Goal: Task Accomplishment & Management: Use online tool/utility

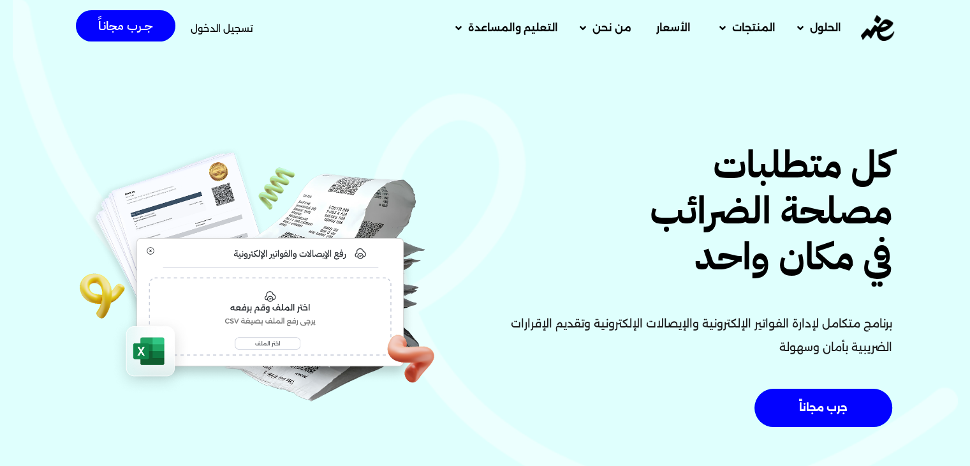
click at [233, 29] on span "تسجيل الدخول" at bounding box center [222, 29] width 63 height 10
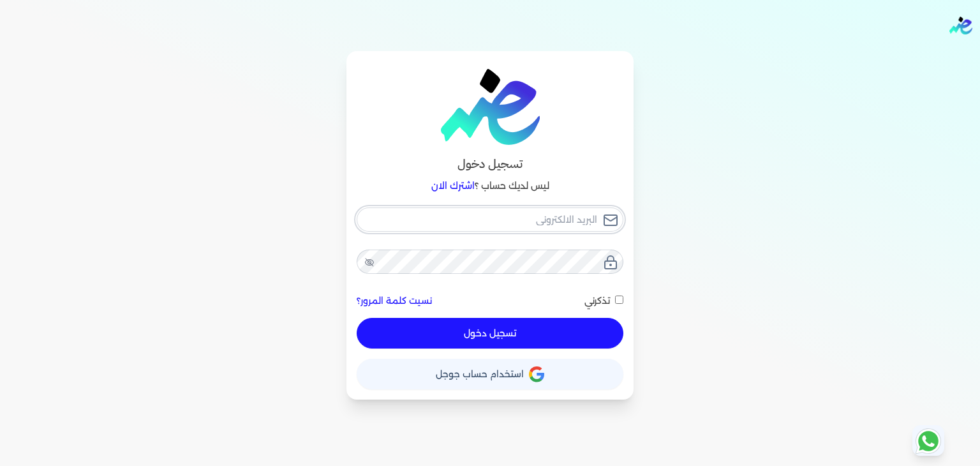
type input "[EMAIL_ADDRESS][DOMAIN_NAME]"
click at [617, 300] on input "تذكرني" at bounding box center [619, 299] width 8 height 8
checkbox input "true"
click at [589, 344] on button "تسجيل دخول" at bounding box center [490, 333] width 267 height 31
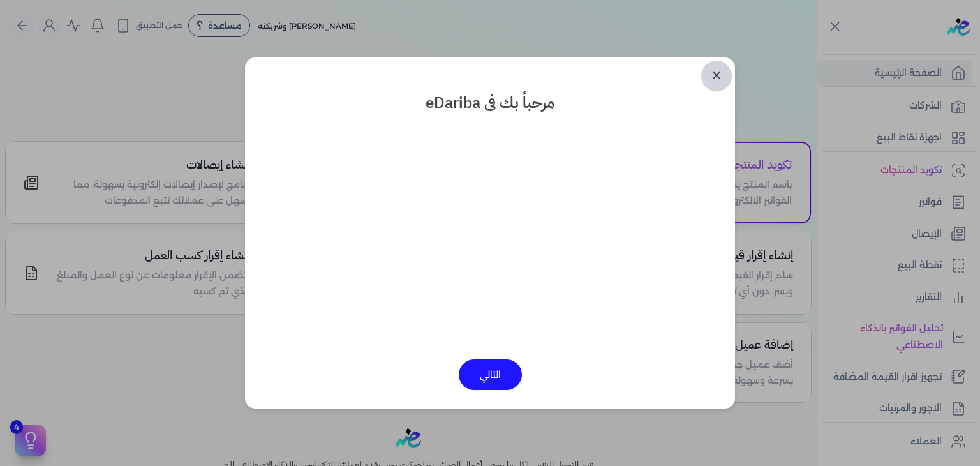
click at [712, 71] on link "✕" at bounding box center [716, 76] width 31 height 31
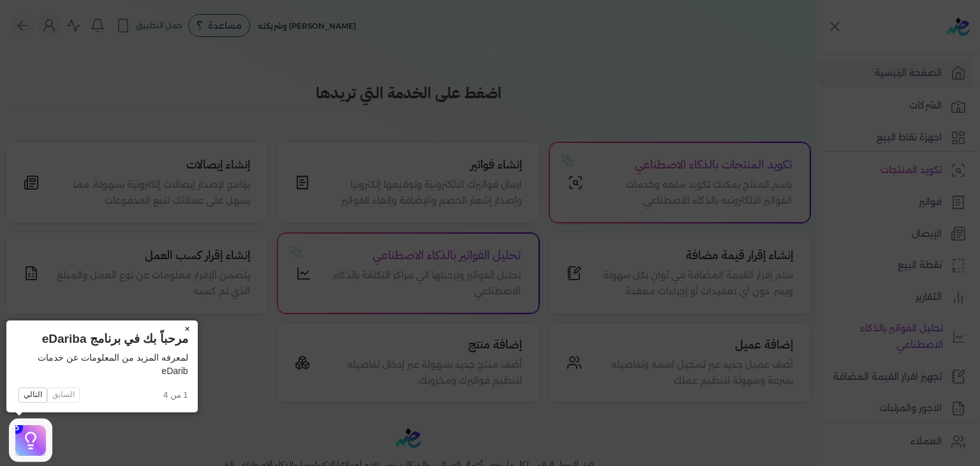
click at [185, 325] on button "×" at bounding box center [187, 329] width 20 height 18
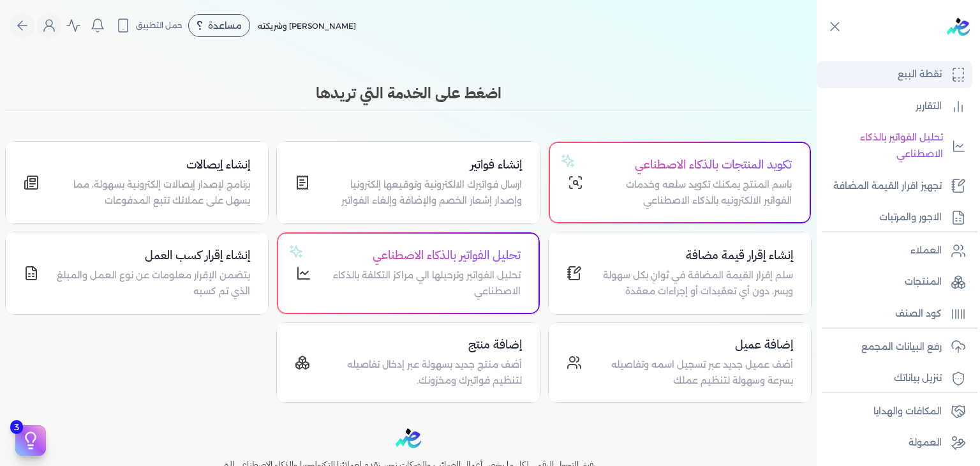
scroll to position [191, 0]
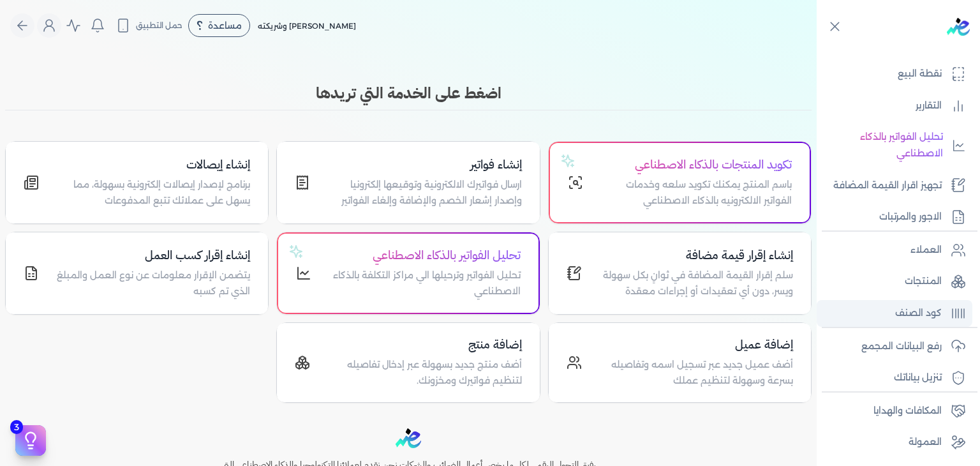
click at [896, 313] on p "كود الصنف" at bounding box center [918, 313] width 47 height 17
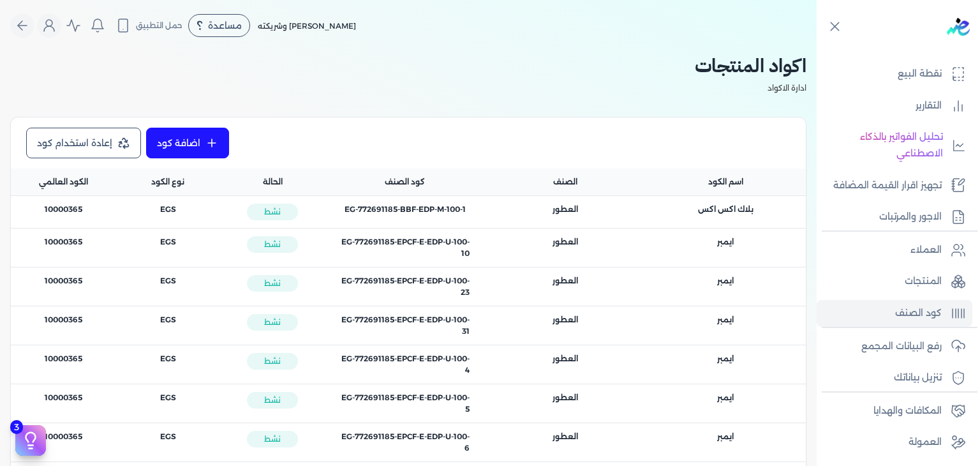
click at [675, 148] on div "اضافة كود إعادة استخدام كود" at bounding box center [408, 143] width 764 height 31
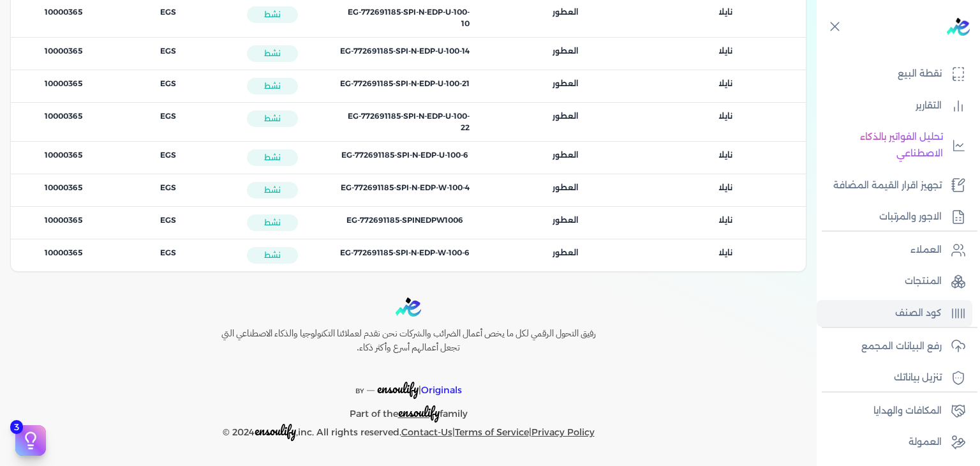
scroll to position [1890, 0]
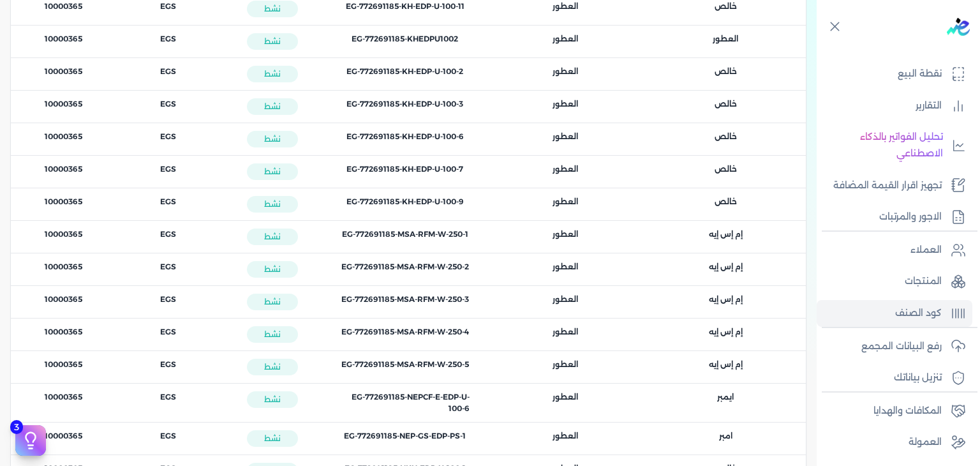
drag, startPoint x: 470, startPoint y: 235, endPoint x: 361, endPoint y: 237, distance: 109.1
click at [339, 237] on div "كود الصنف : EG-772691185-MSA-RFM-W-250-1" at bounding box center [405, 237] width 160 height 32
copy span "EG-772691185-MSA-RFM-W-250-1"
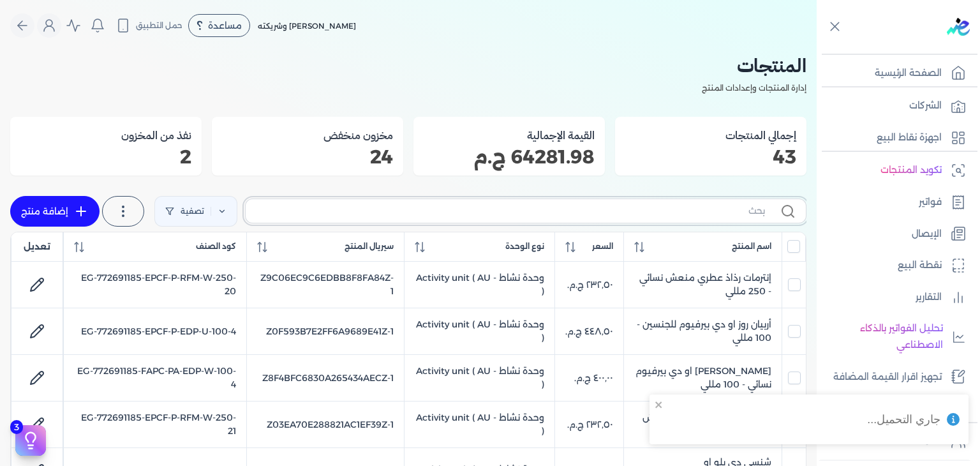
click at [720, 214] on input "text" at bounding box center [510, 210] width 509 height 13
paste input "Z120BA6969446A40A84E8Z-1"
type input "Z120BA6969446A40A84E8Z-1"
checkbox input "false"
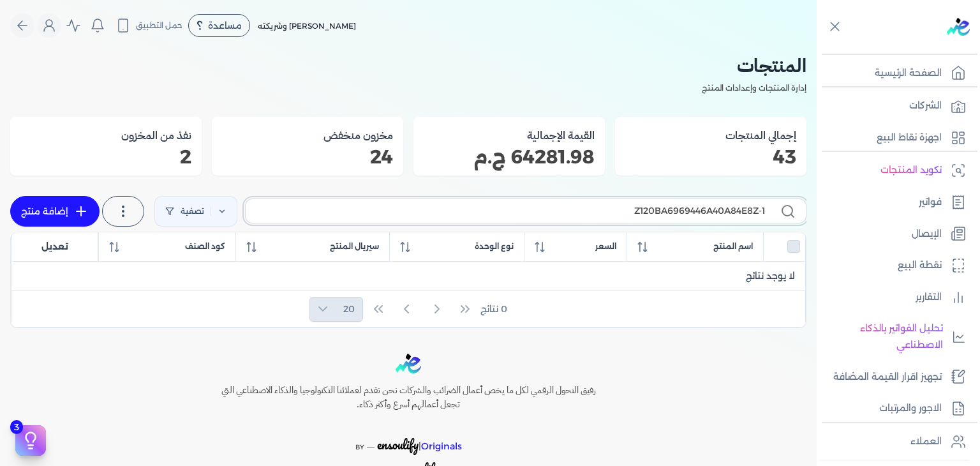
paste input "EG-772691185-MSA-RFM-W-250-1"
type input "EG-772691185-MSA-RFM-W-250-1"
checkbox input "false"
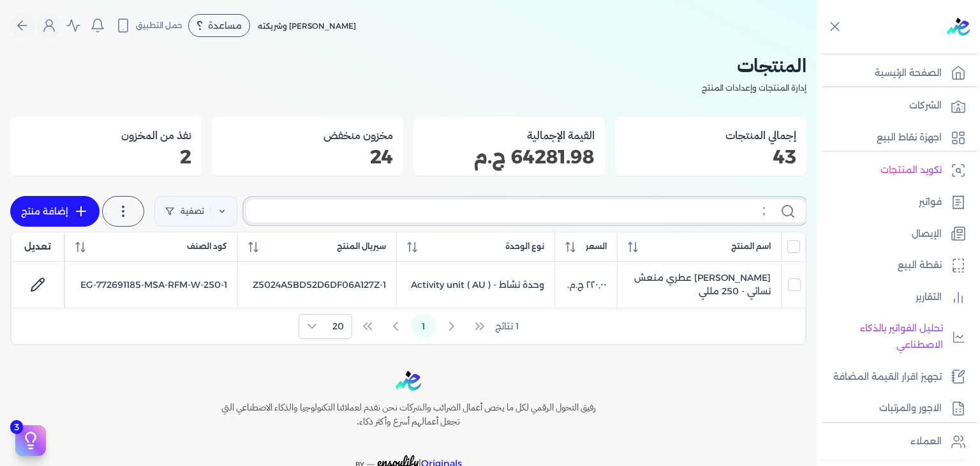
type input "’ٍِ"
checkbox input "false"
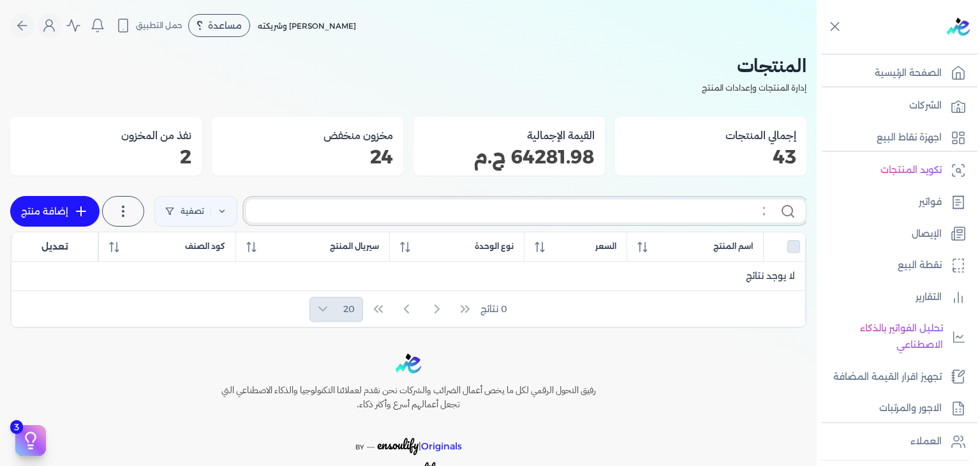
type input "’"
checkbox input "false"
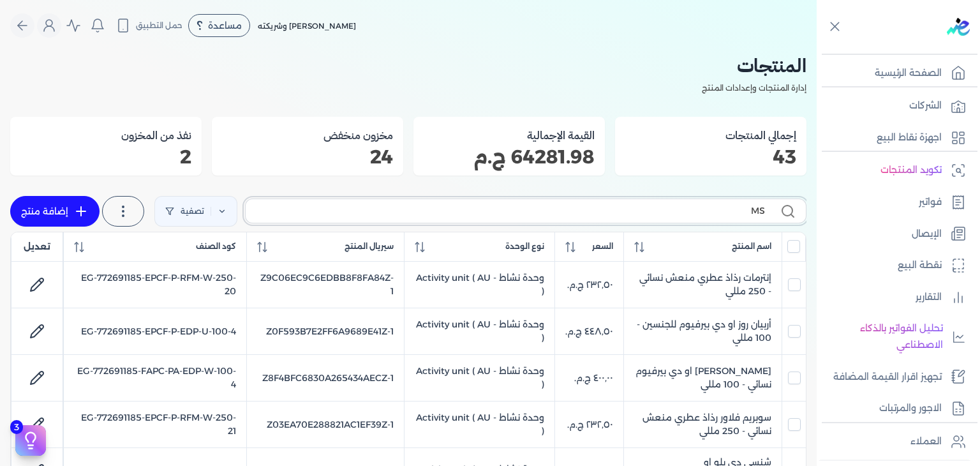
type input "MSA"
checkbox input "false"
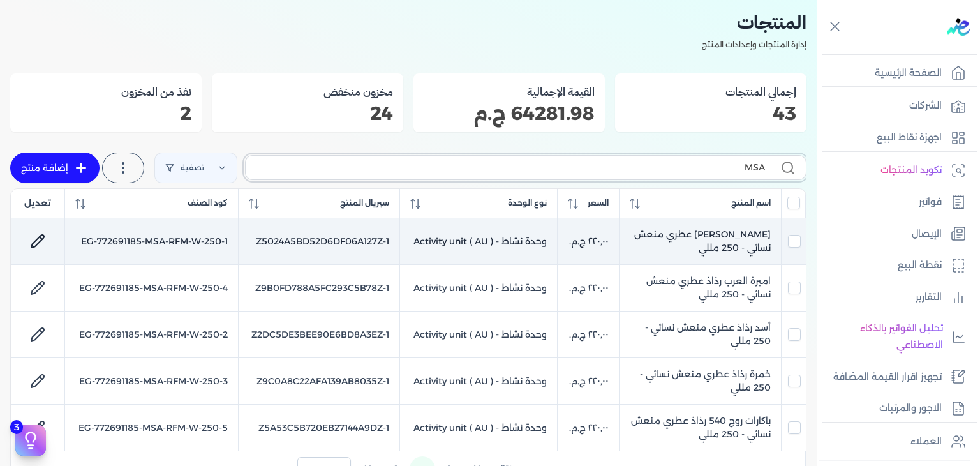
scroll to position [64, 0]
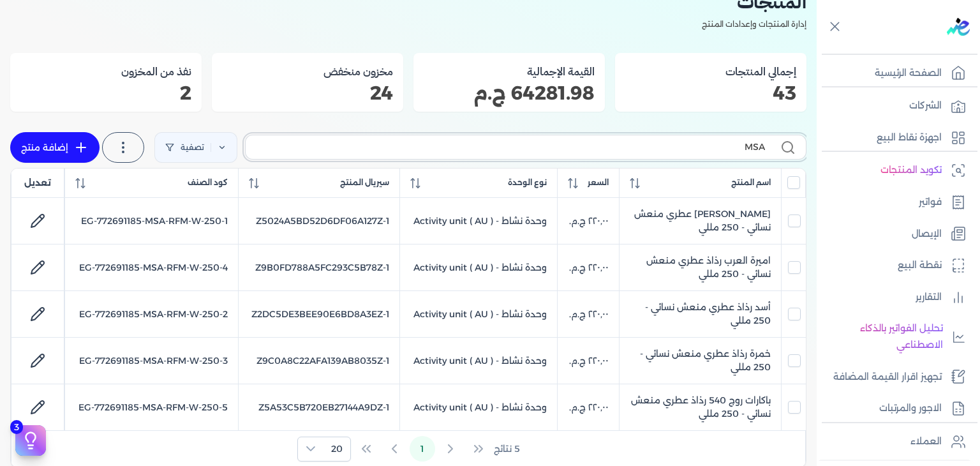
click at [658, 143] on input "MSA" at bounding box center [510, 146] width 509 height 13
paste input "BBF-EDP-"
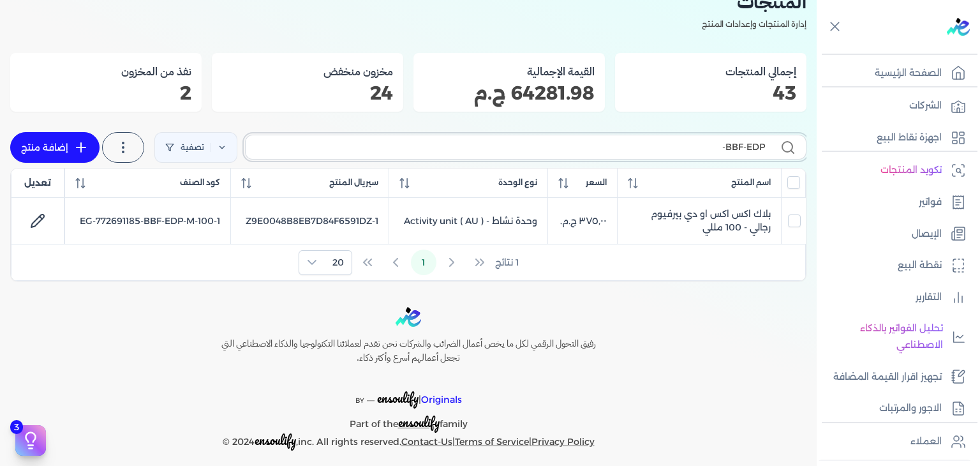
type input "BBF-EDP-"
